Goal: Transaction & Acquisition: Purchase product/service

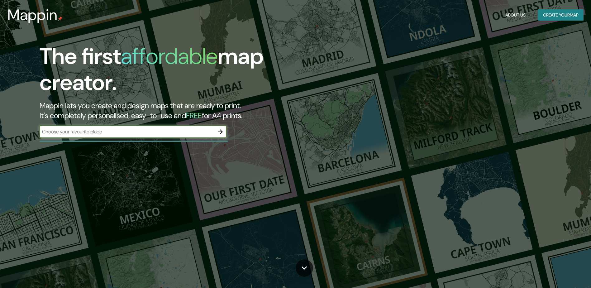
click at [174, 135] on input "text" at bounding box center [127, 131] width 174 height 7
click at [539, 14] on button "Create your map" at bounding box center [560, 15] width 45 height 12
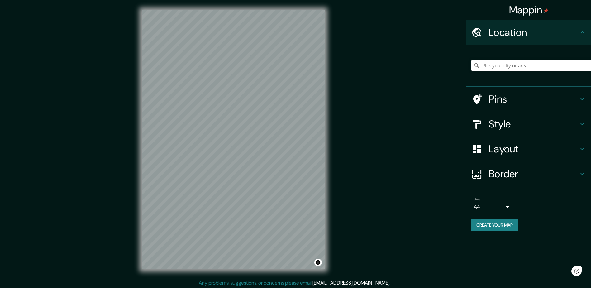
click at [510, 68] on input "Pick your city or area" at bounding box center [531, 65] width 120 height 11
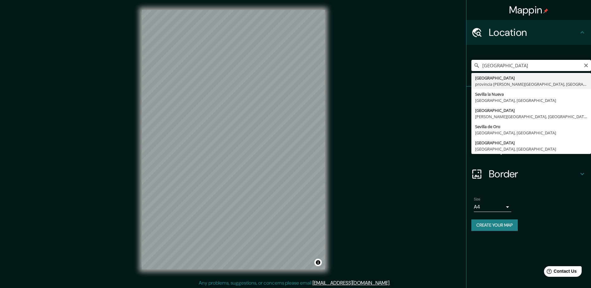
type input "[GEOGRAPHIC_DATA], [GEOGRAPHIC_DATA][PERSON_NAME], [GEOGRAPHIC_DATA]"
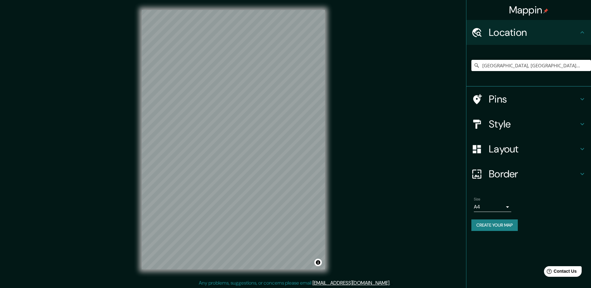
click at [520, 130] on h4 "Style" at bounding box center [533, 124] width 90 height 12
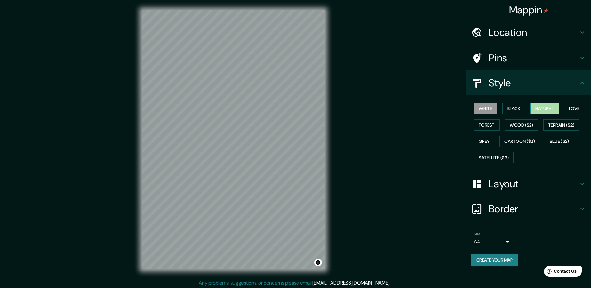
click at [547, 112] on button "Natural" at bounding box center [544, 109] width 29 height 12
click at [493, 245] on body "Mappin Location [GEOGRAPHIC_DATA], [GEOGRAPHIC_DATA][PERSON_NAME], [GEOGRAPHIC_…" at bounding box center [295, 144] width 591 height 288
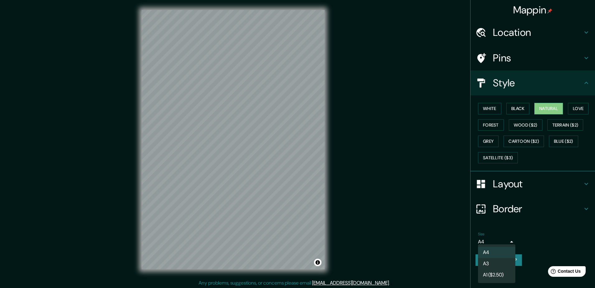
click at [491, 260] on li "A3" at bounding box center [496, 263] width 37 height 11
type input "a4"
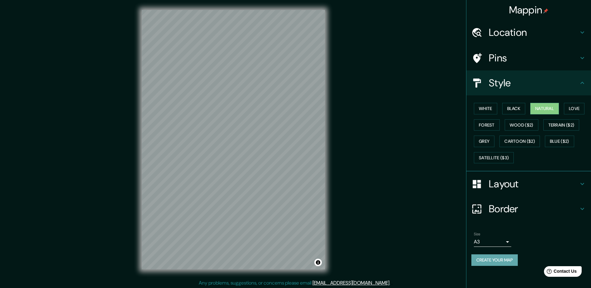
click at [491, 258] on button "Create your map" at bounding box center [494, 260] width 46 height 12
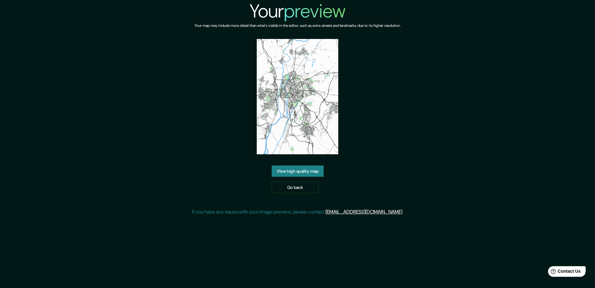
click at [283, 172] on link "View high quality map" at bounding box center [298, 171] width 52 height 12
